Goal: Check status: Check status

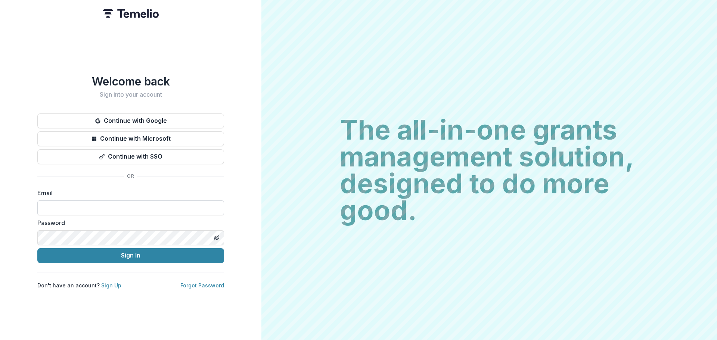
click at [96, 205] on input at bounding box center [130, 207] width 187 height 15
type input "**********"
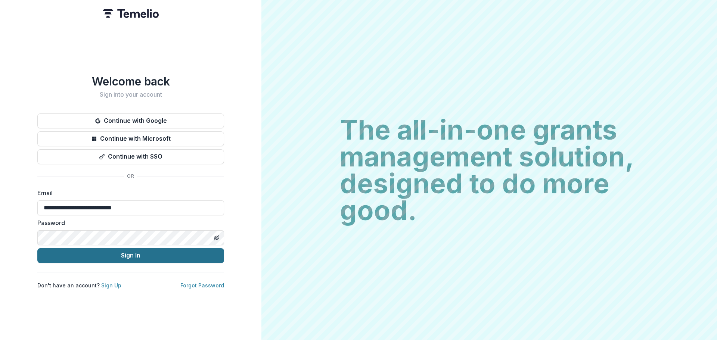
click at [125, 250] on button "Sign In" at bounding box center [130, 255] width 187 height 15
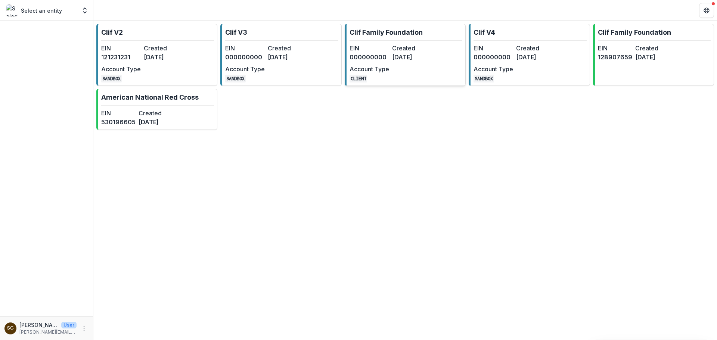
click at [393, 61] on dd "[DATE]" at bounding box center [412, 57] width 40 height 9
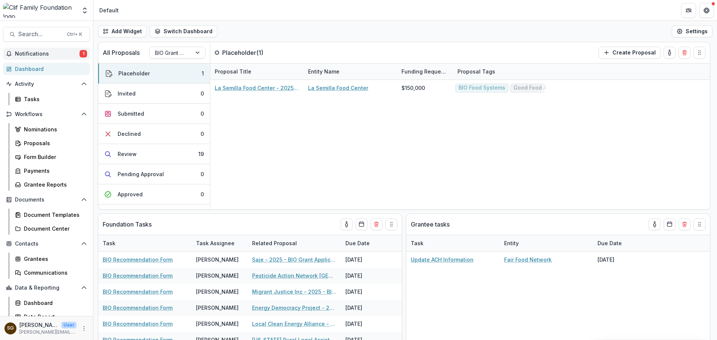
click at [57, 48] on button "Notifications 1" at bounding box center [46, 54] width 87 height 12
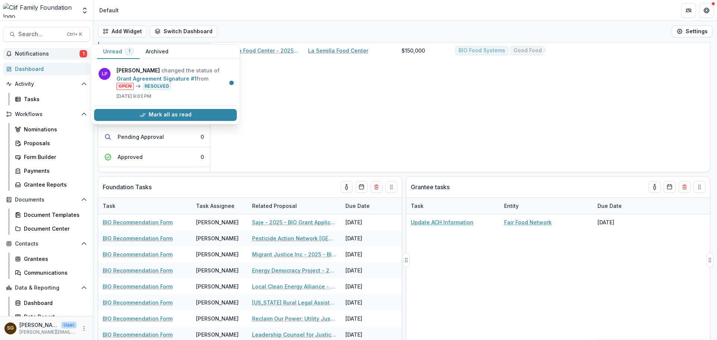
scroll to position [41, 0]
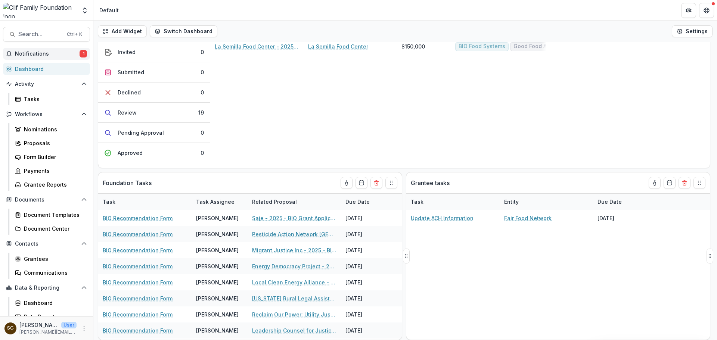
click at [530, 302] on div "Update ACH Information Fair Food Network [DATE]" at bounding box center [557, 275] width 303 height 130
